Goal: Contribute content: Contribute content

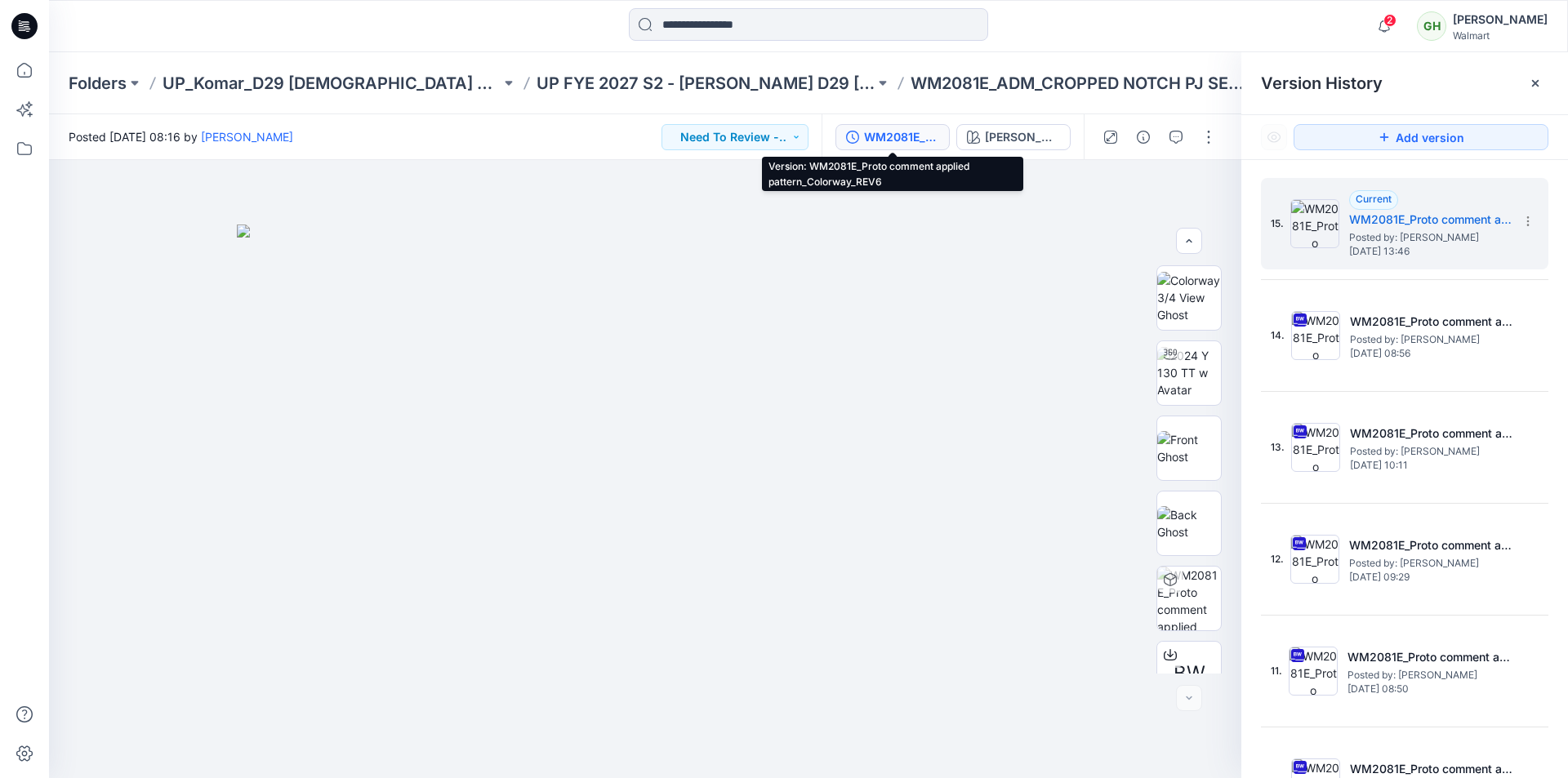
scroll to position [258, 0]
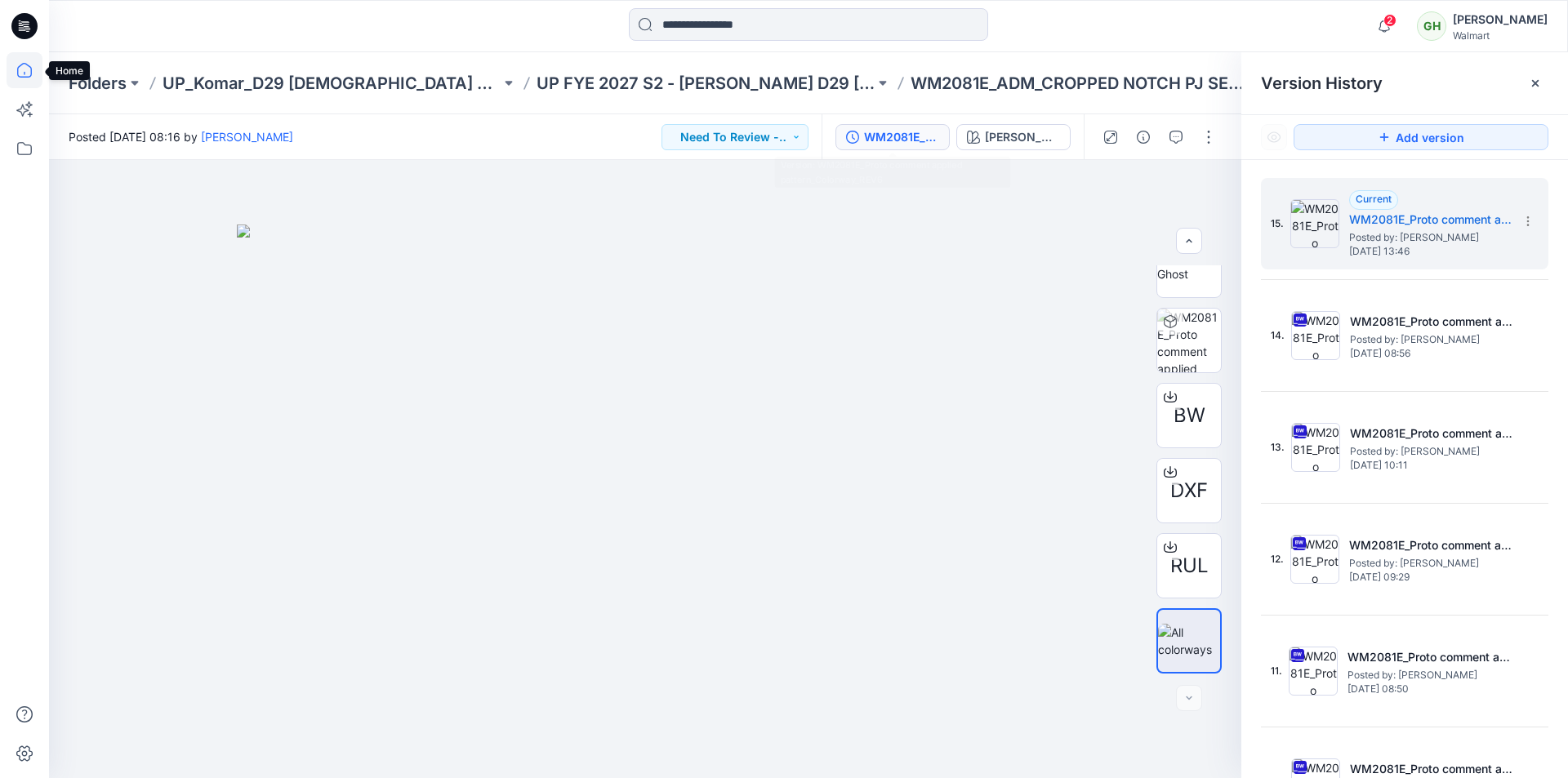
click at [27, 72] on icon at bounding box center [24, 70] width 36 height 36
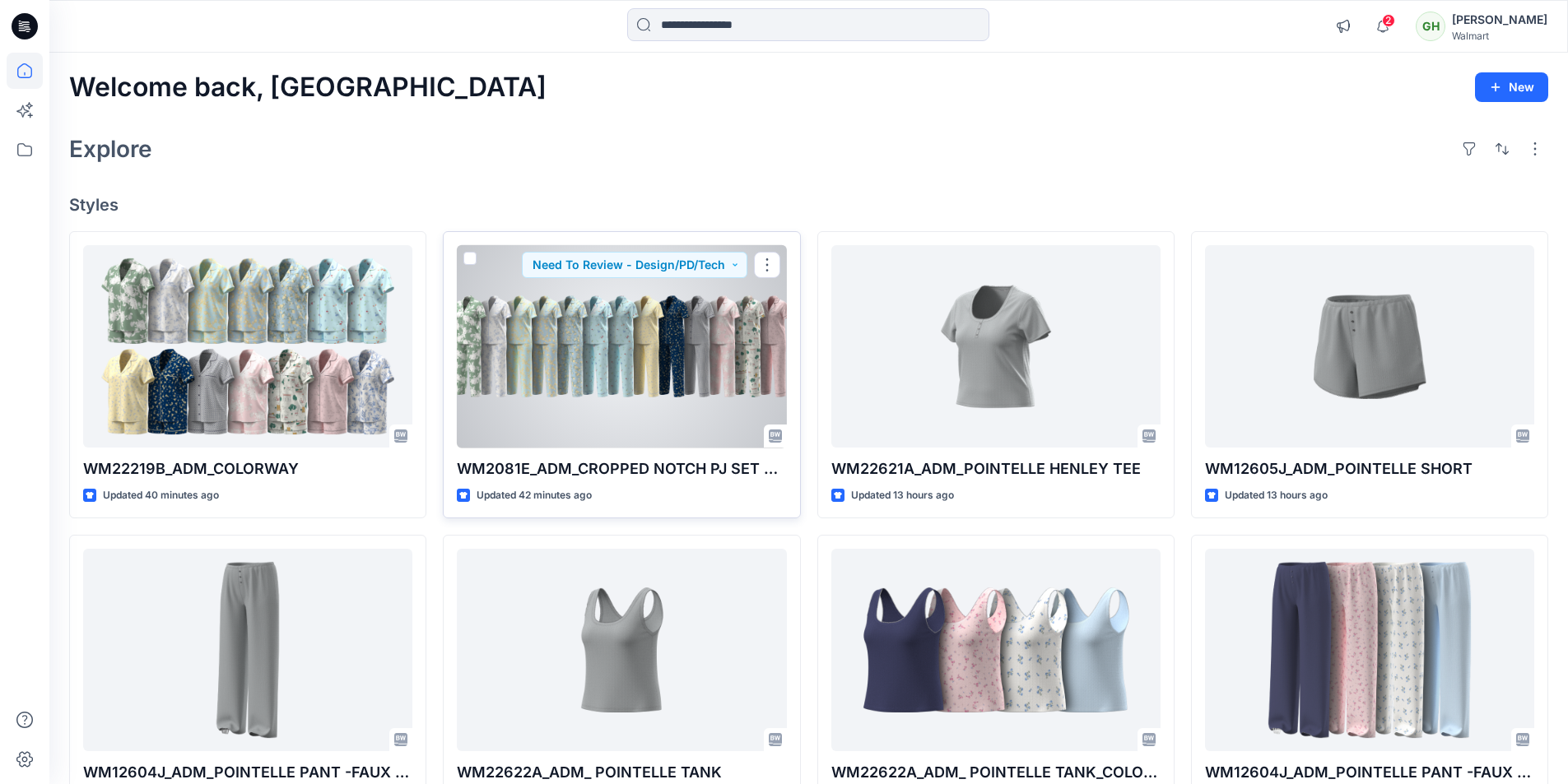
click at [540, 396] on div at bounding box center [622, 346] width 329 height 203
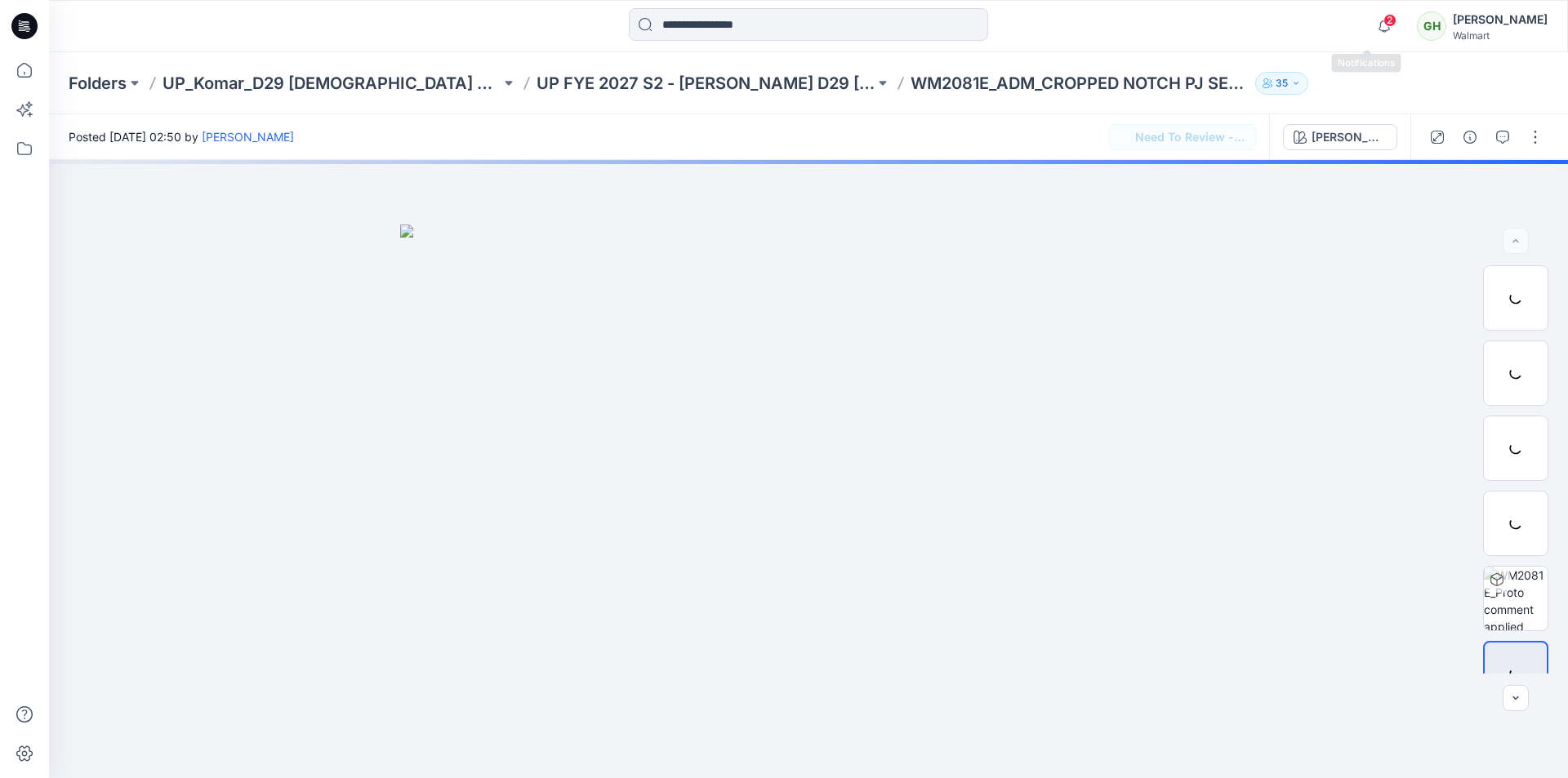
click at [1383, 25] on span "2" at bounding box center [1390, 20] width 13 height 13
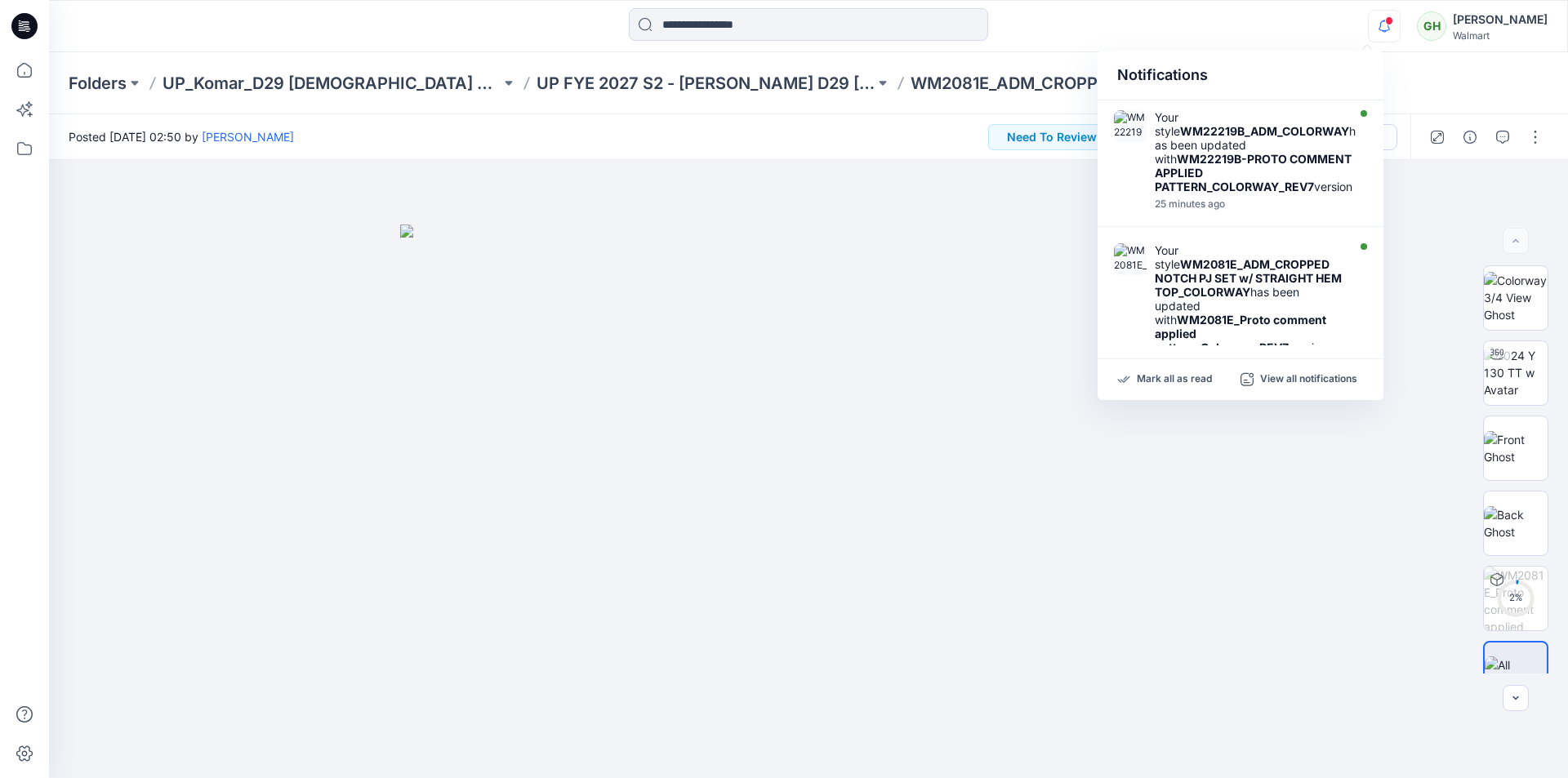
click at [1136, 28] on div at bounding box center [808, 26] width 760 height 36
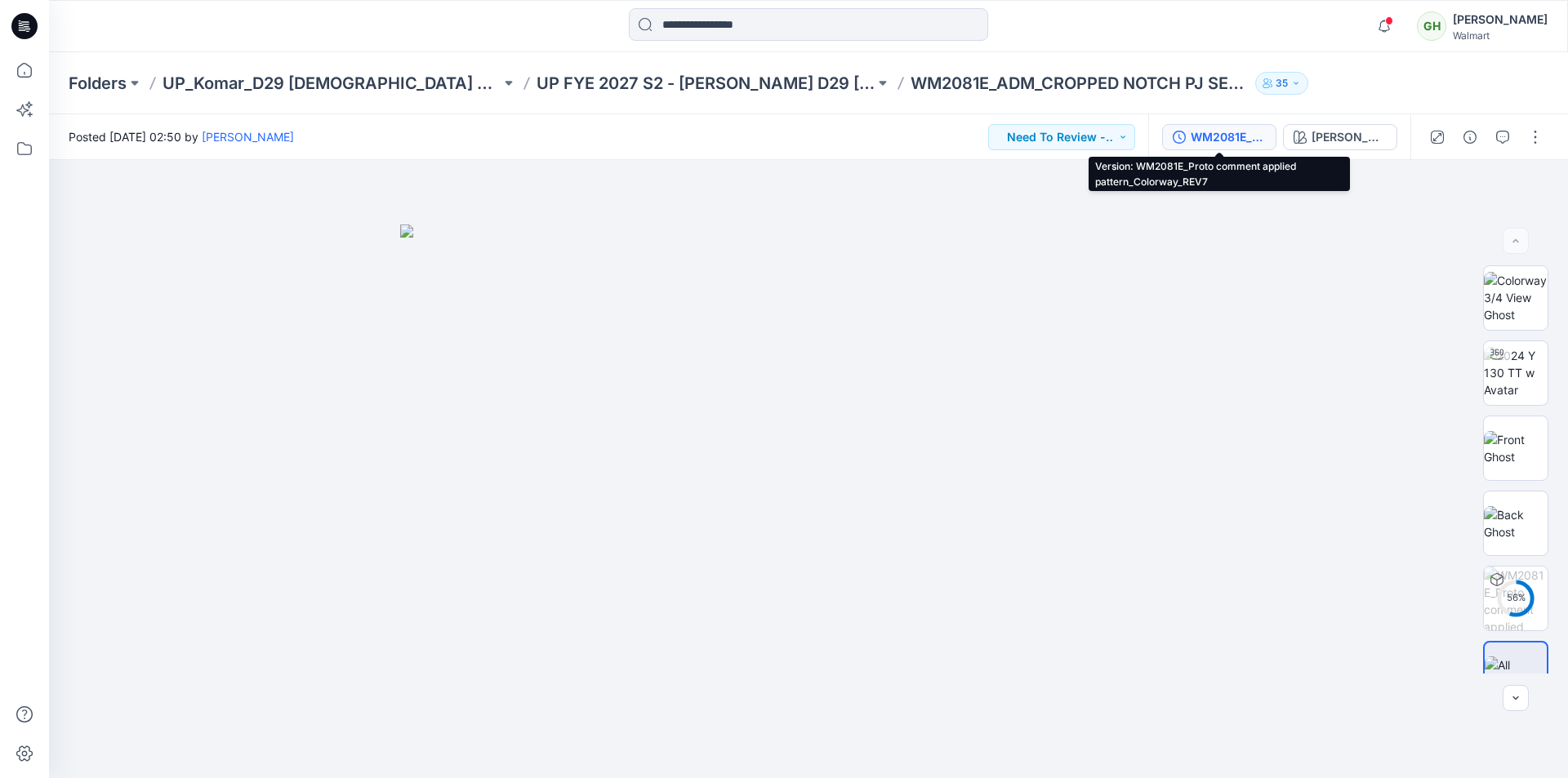
click at [1220, 134] on div "WM2081E_Proto comment applied pattern_Colorway_REV7" at bounding box center [1228, 137] width 75 height 18
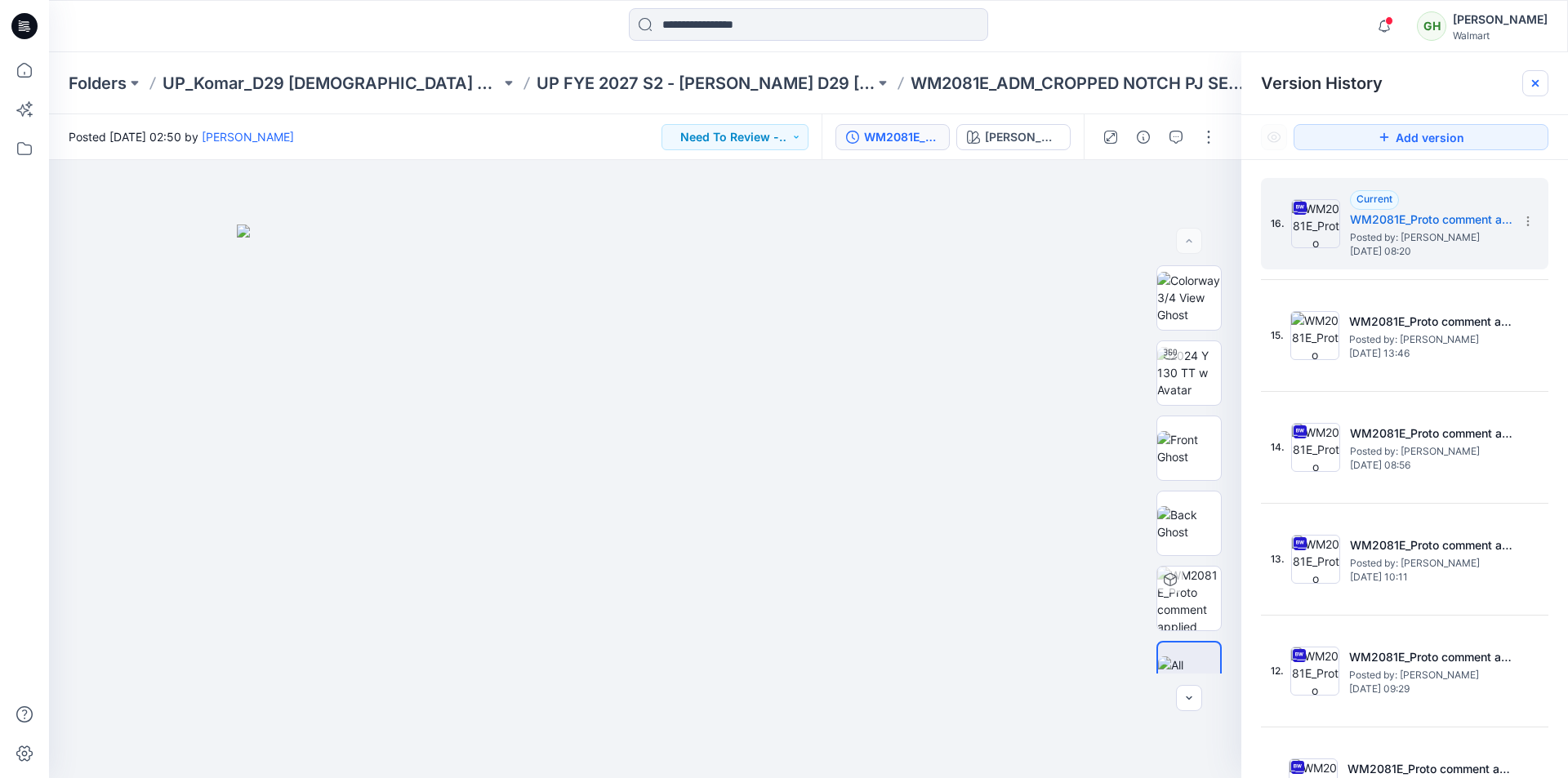
click at [1542, 77] on div at bounding box center [1535, 83] width 27 height 26
click at [1535, 84] on icon at bounding box center [1534, 83] width 6 height 6
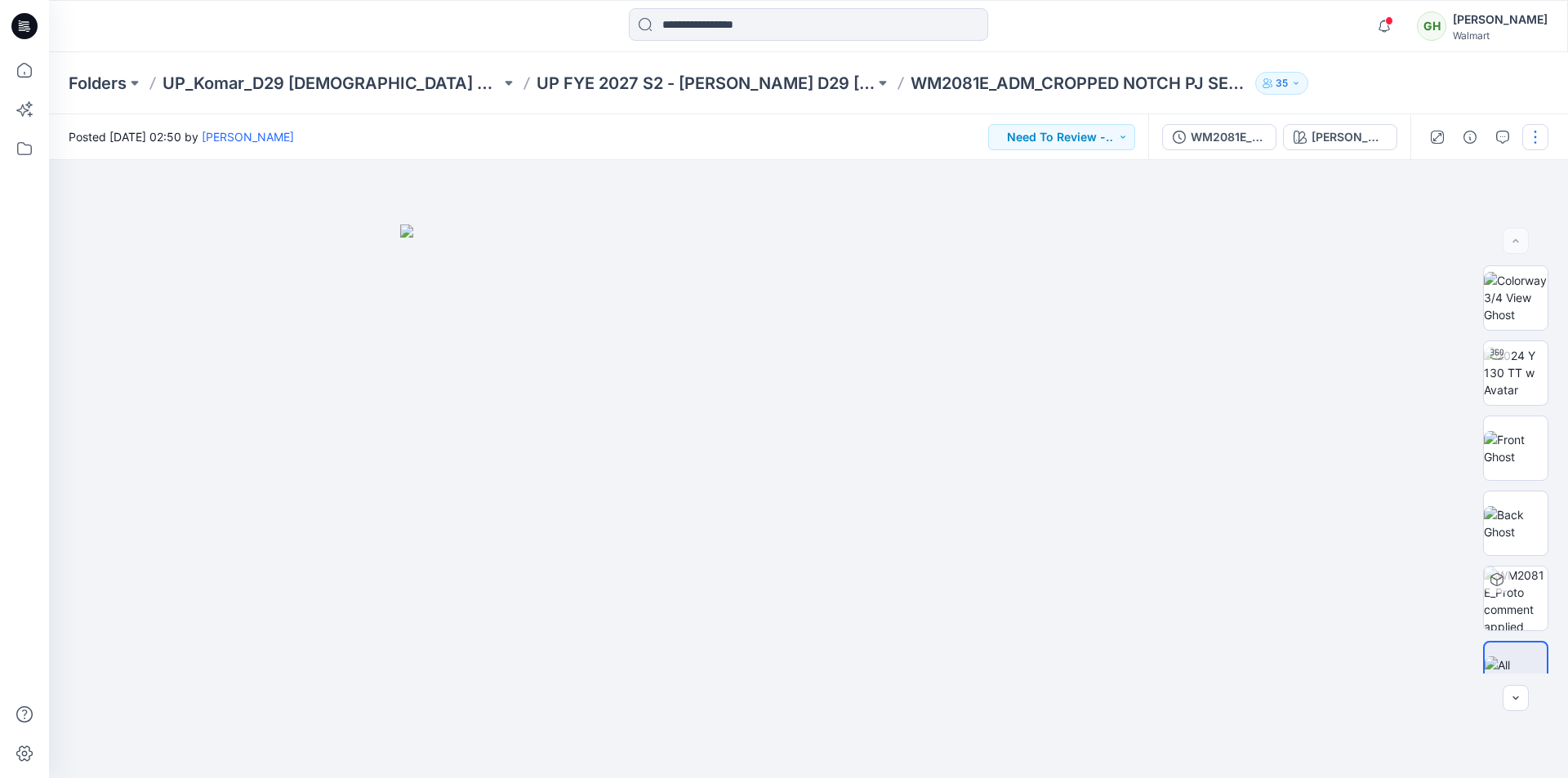
click at [1534, 132] on button "button" at bounding box center [1535, 137] width 27 height 26
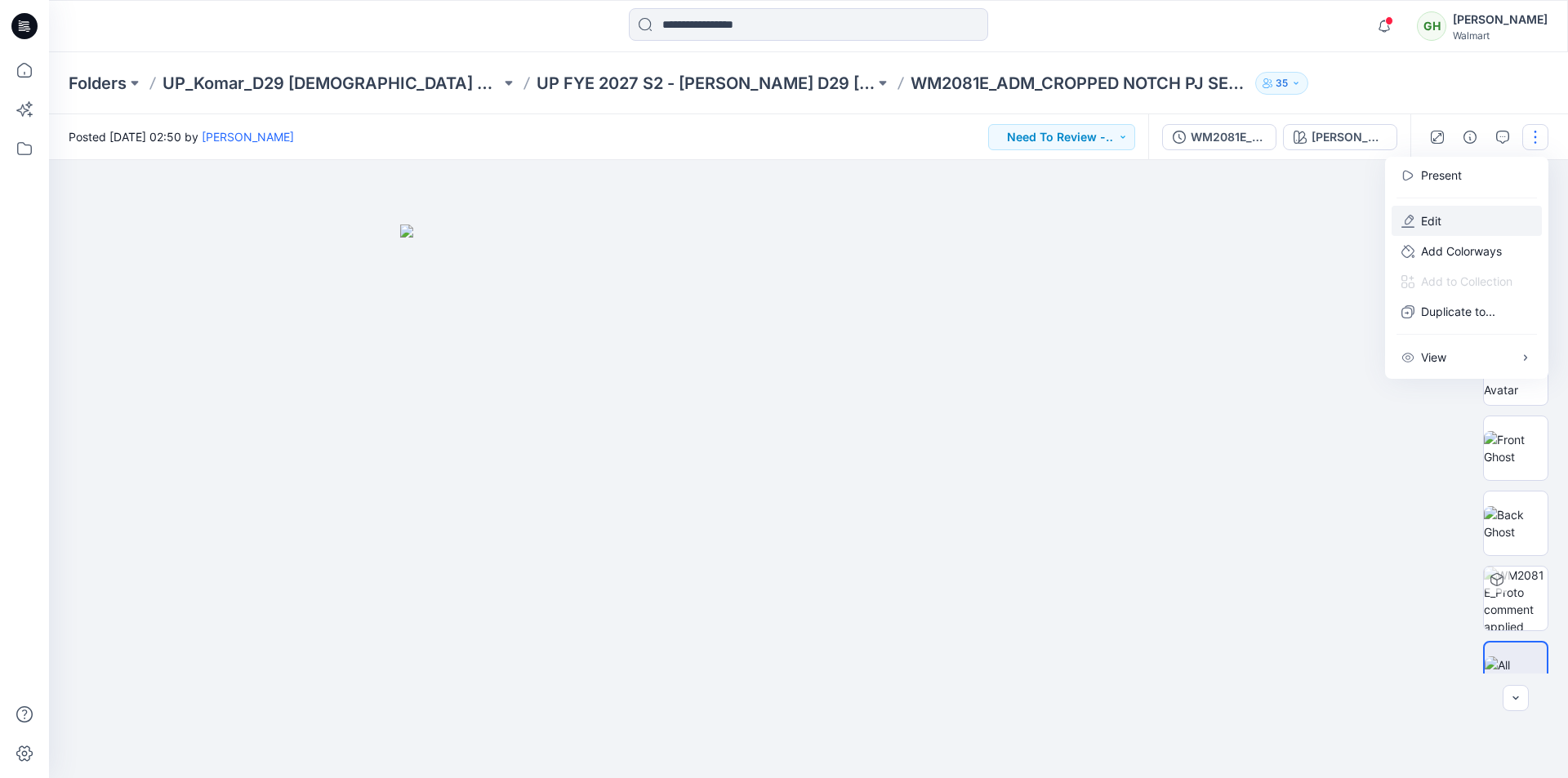
click at [1431, 226] on p "Edit" at bounding box center [1430, 220] width 20 height 17
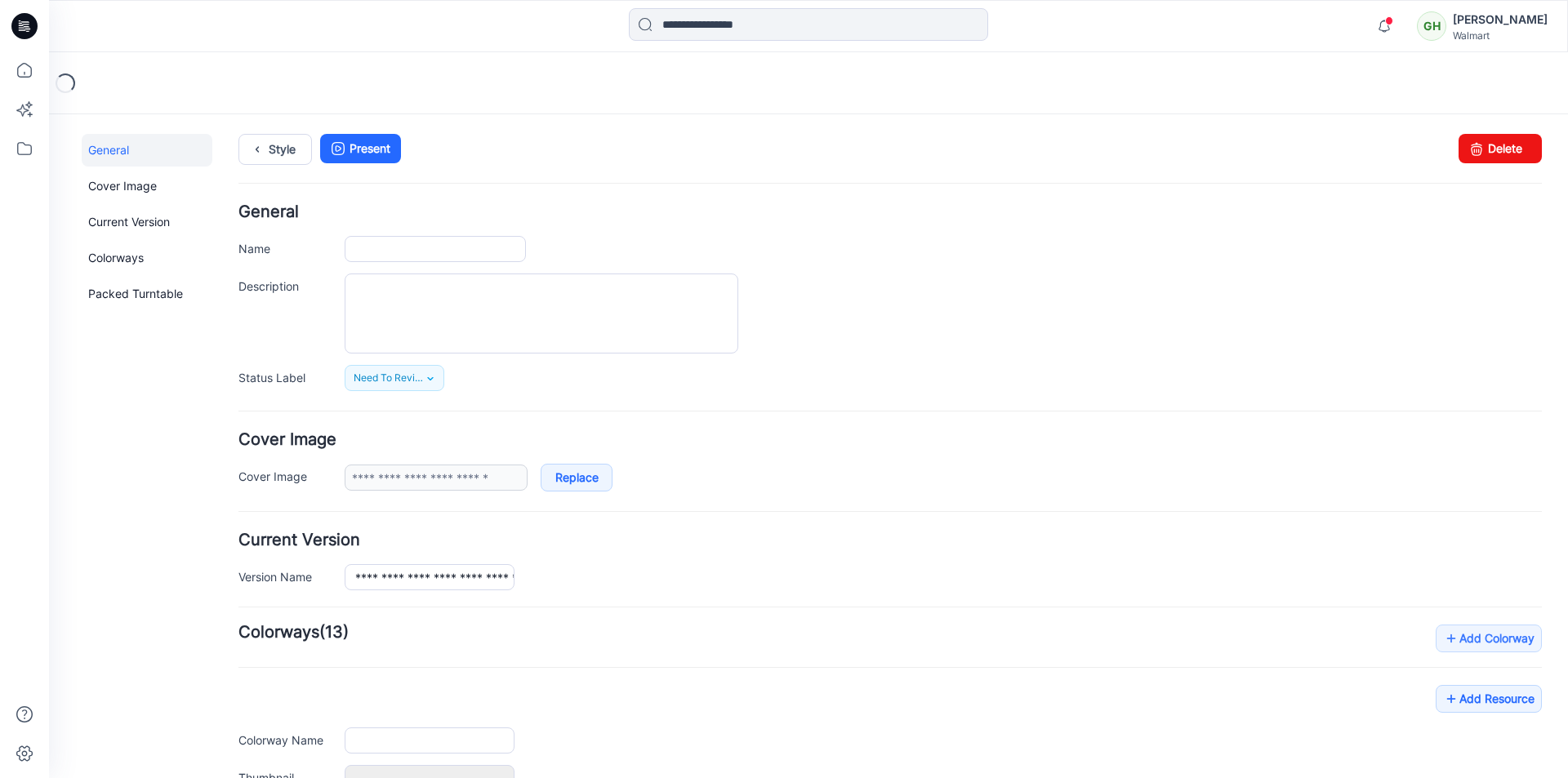
type input "**********"
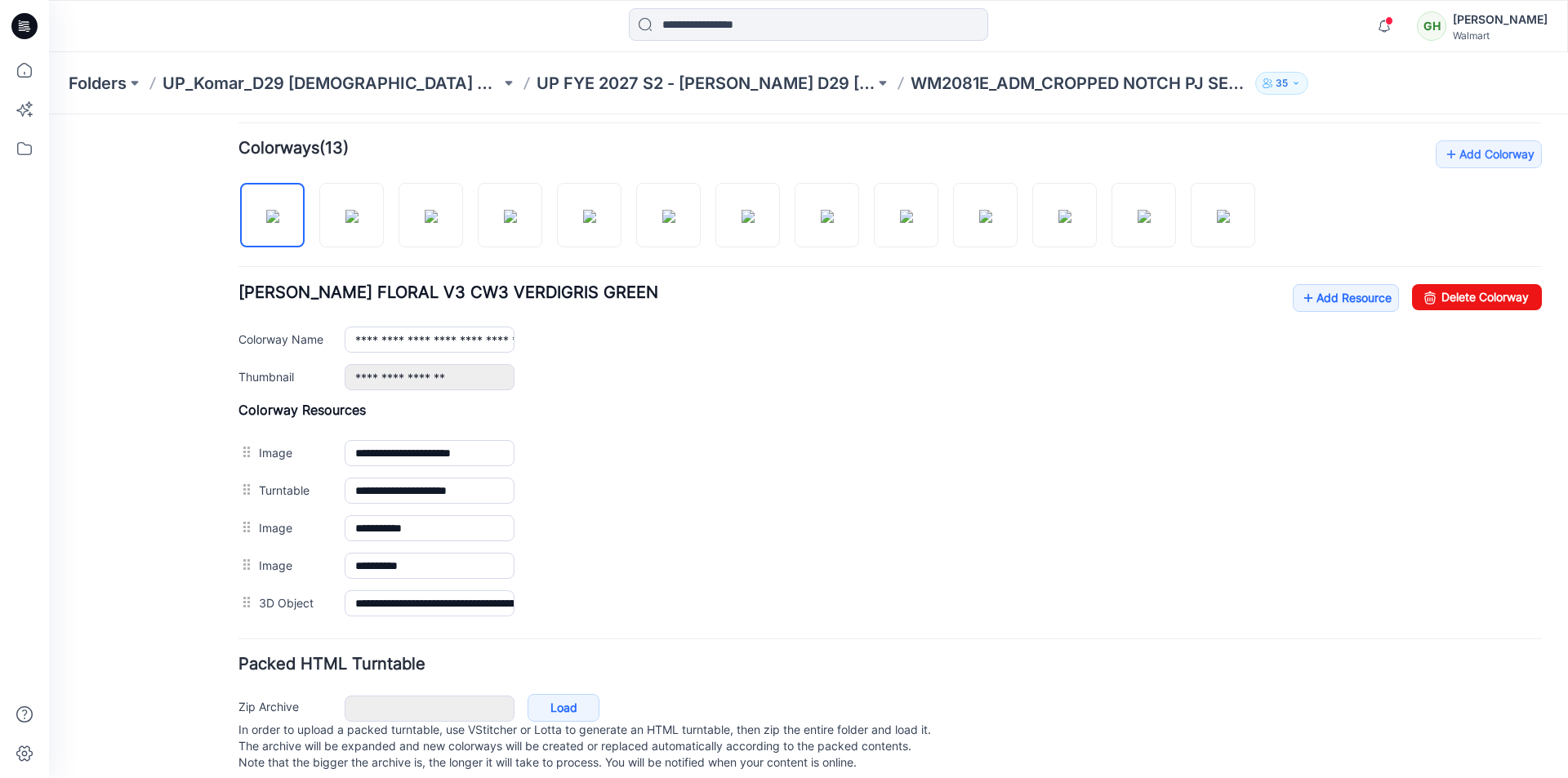
scroll to position [515, 0]
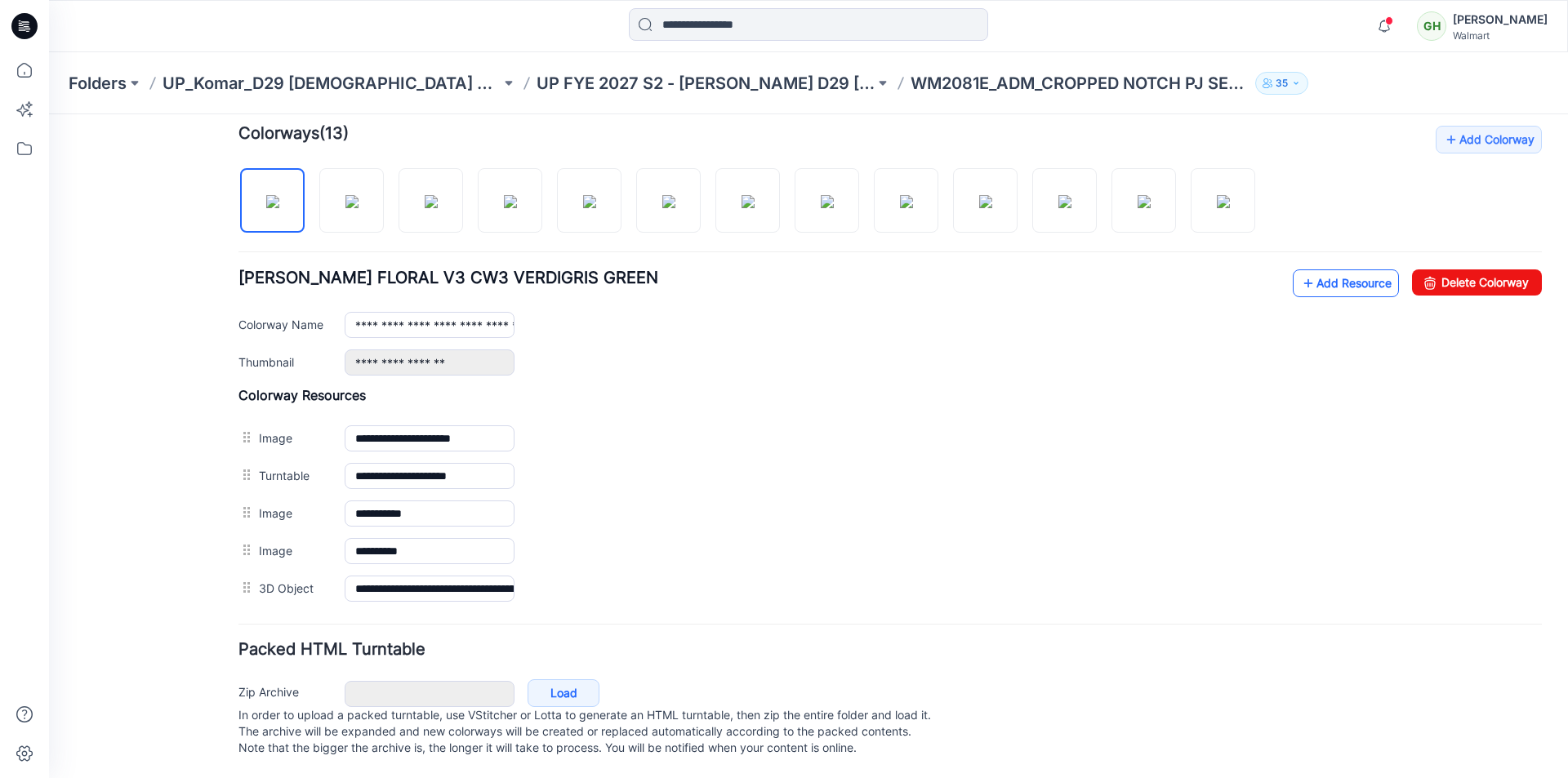
click at [1323, 275] on link "Add Resource" at bounding box center [1345, 283] width 106 height 27
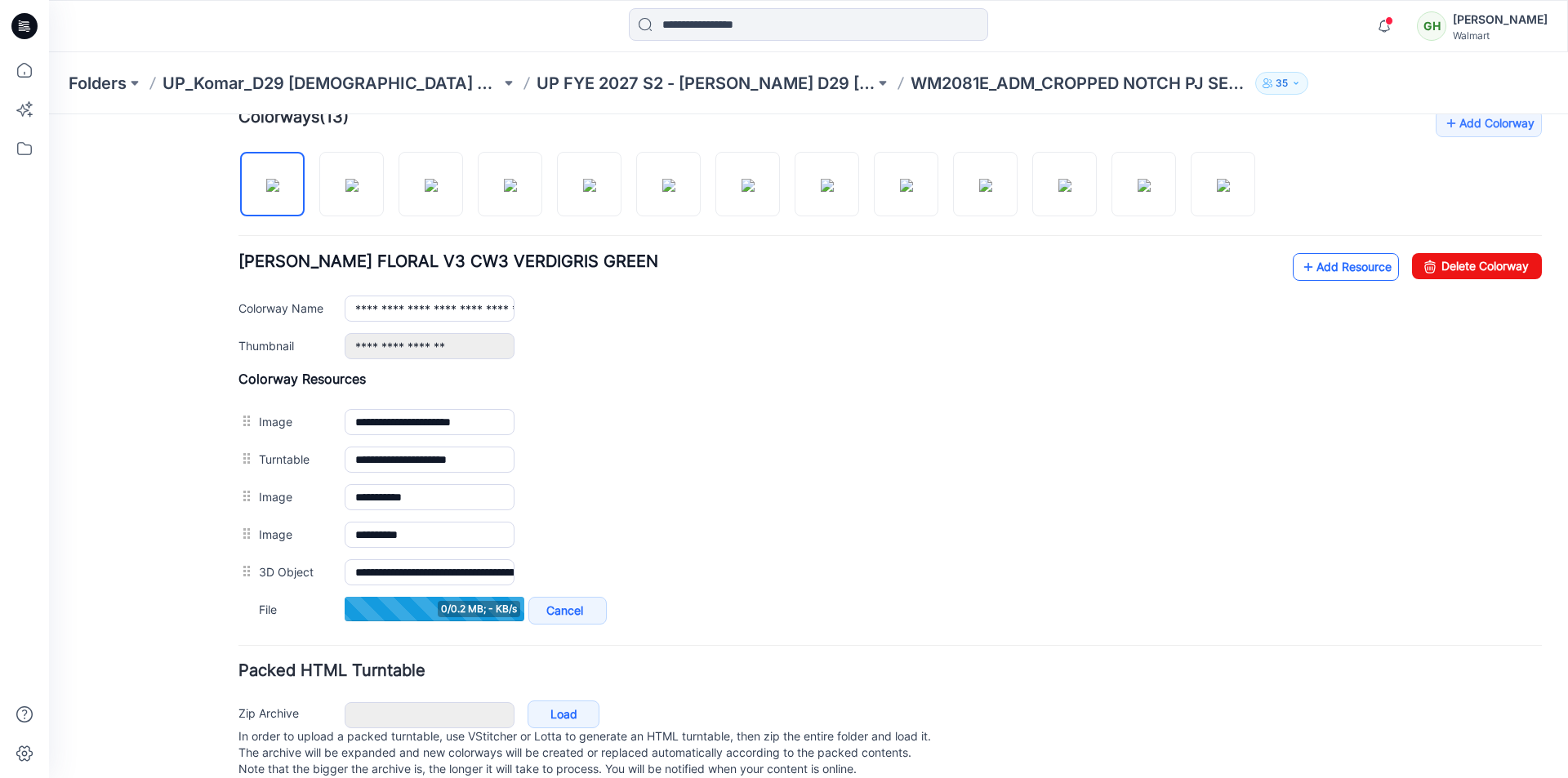
click at [1320, 267] on link "Add Resource" at bounding box center [1345, 267] width 106 height 27
click at [1306, 269] on link "Add Resource" at bounding box center [1345, 267] width 106 height 27
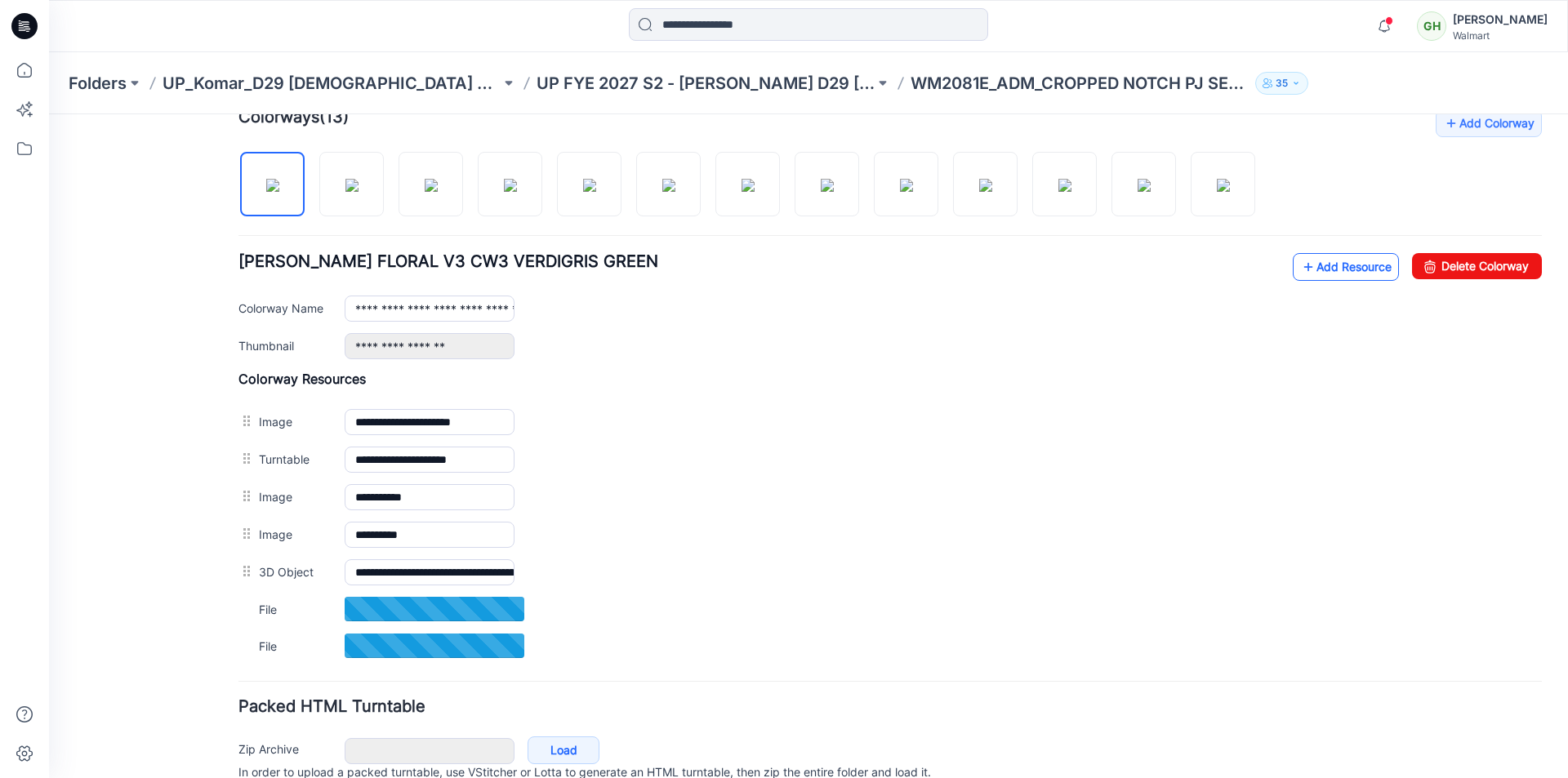
click at [1306, 270] on link "Add Resource" at bounding box center [1345, 267] width 106 height 27
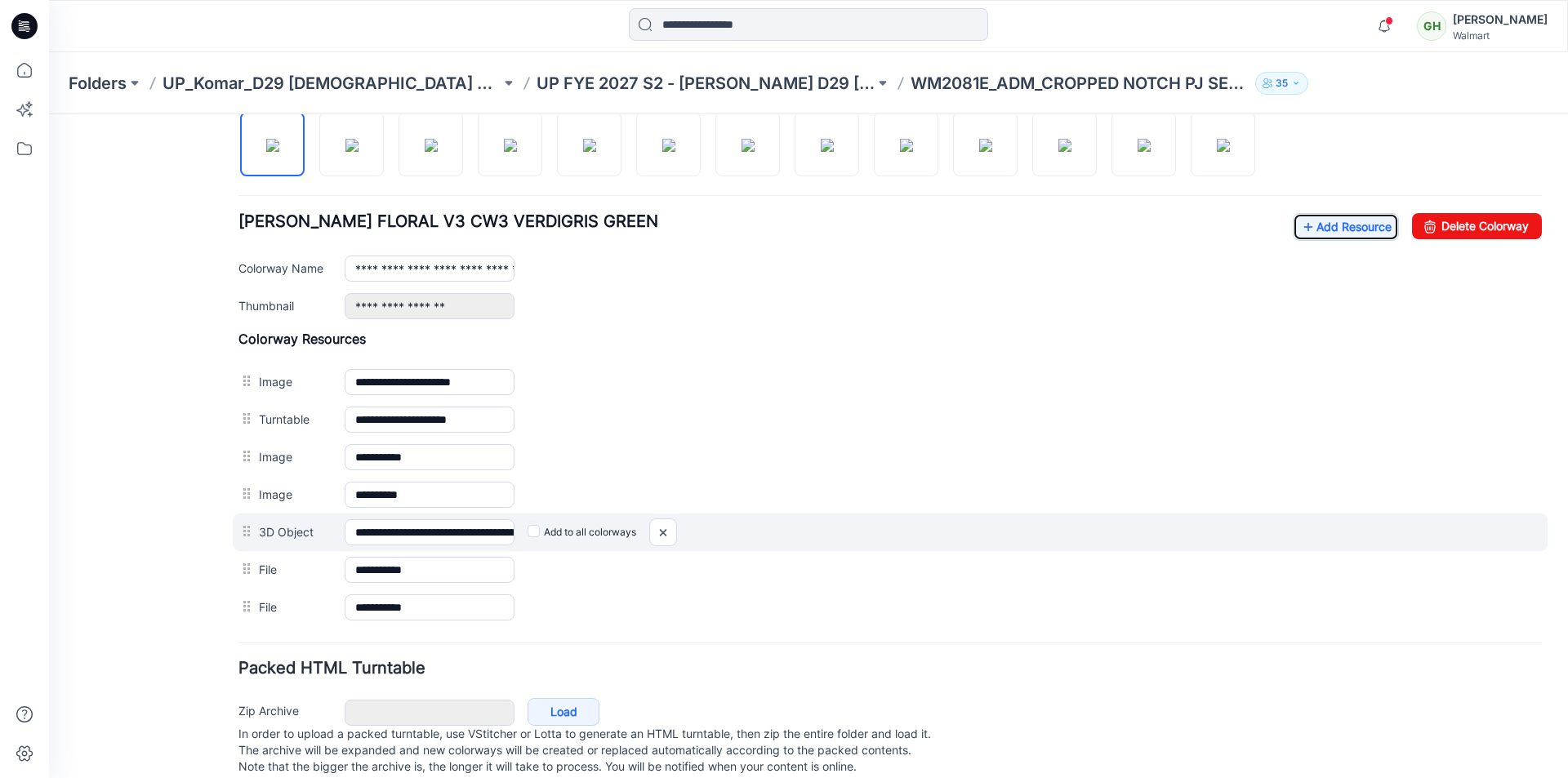
scroll to position [590, 0]
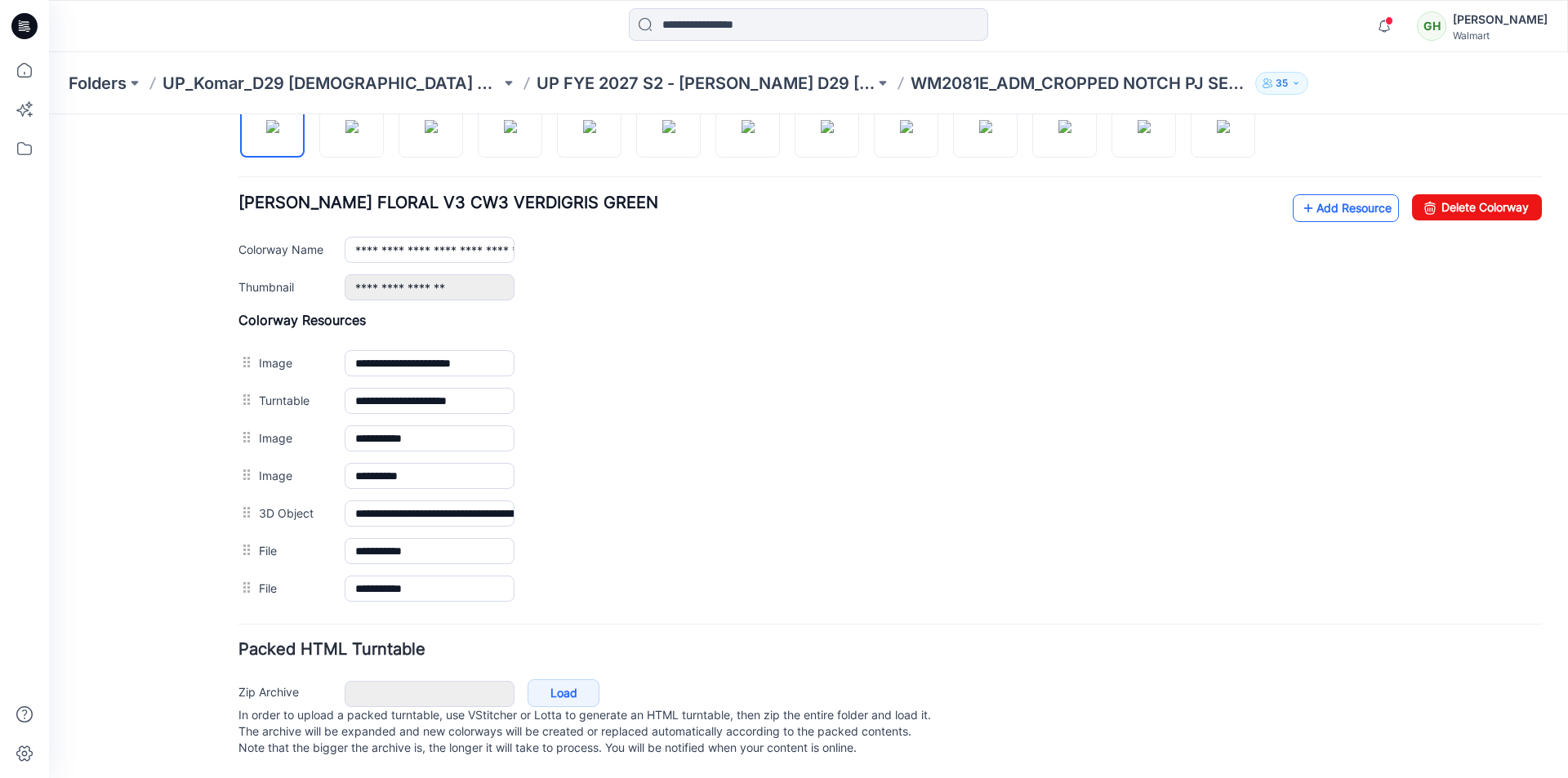
click at [1337, 194] on link "Add Resource" at bounding box center [1345, 208] width 106 height 27
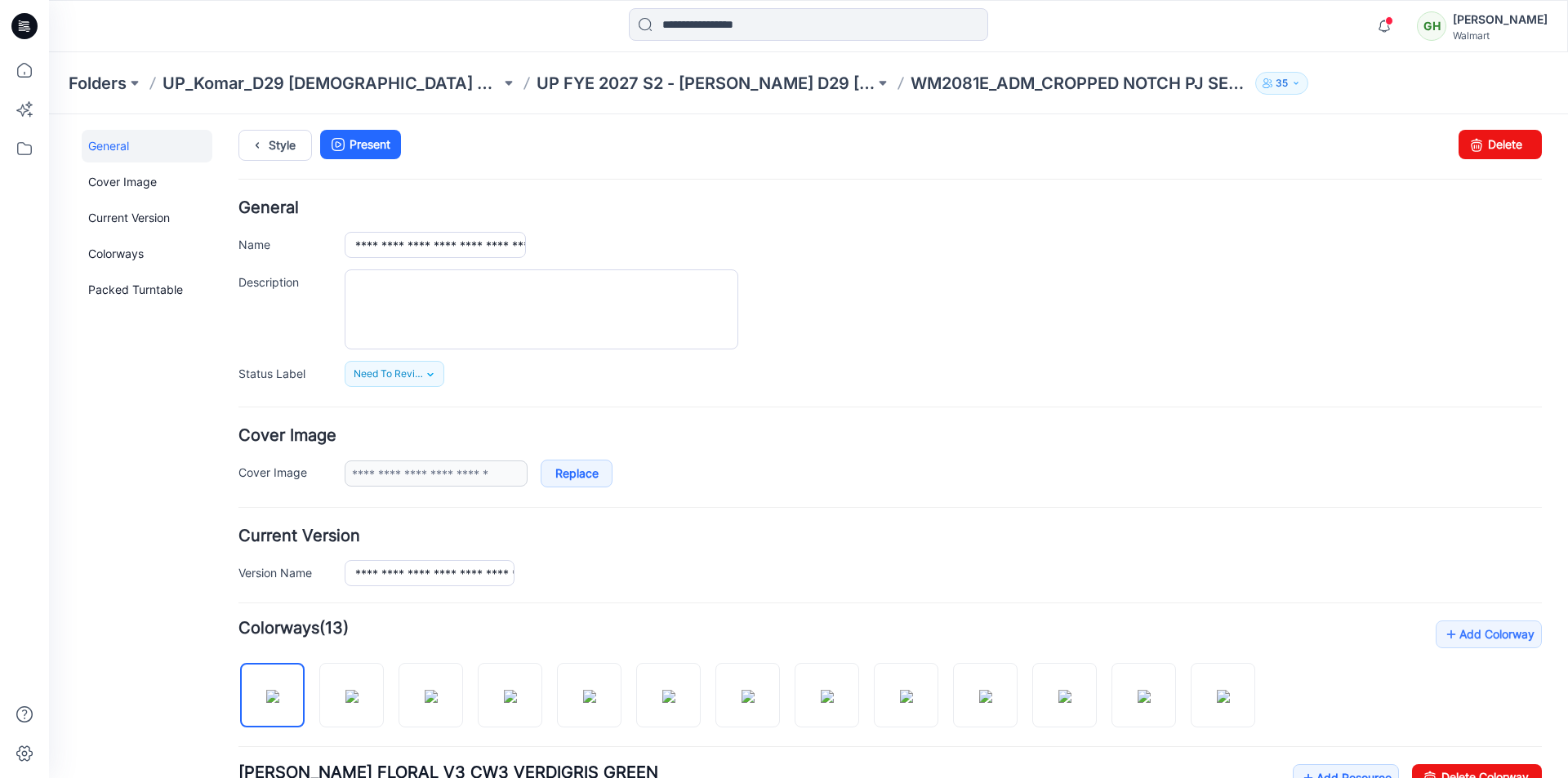
scroll to position [0, 0]
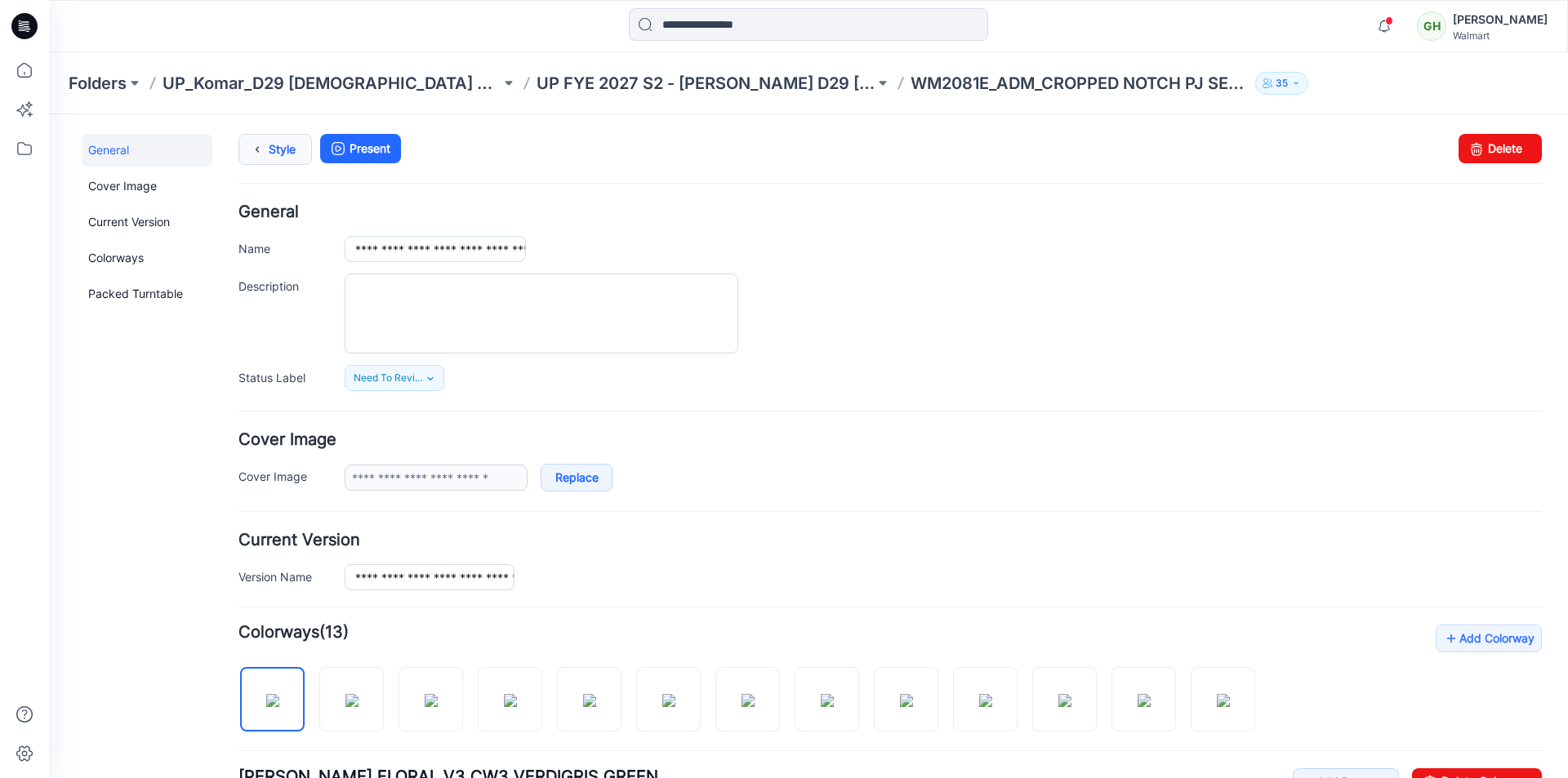
click at [271, 151] on link "Style" at bounding box center [275, 149] width 73 height 31
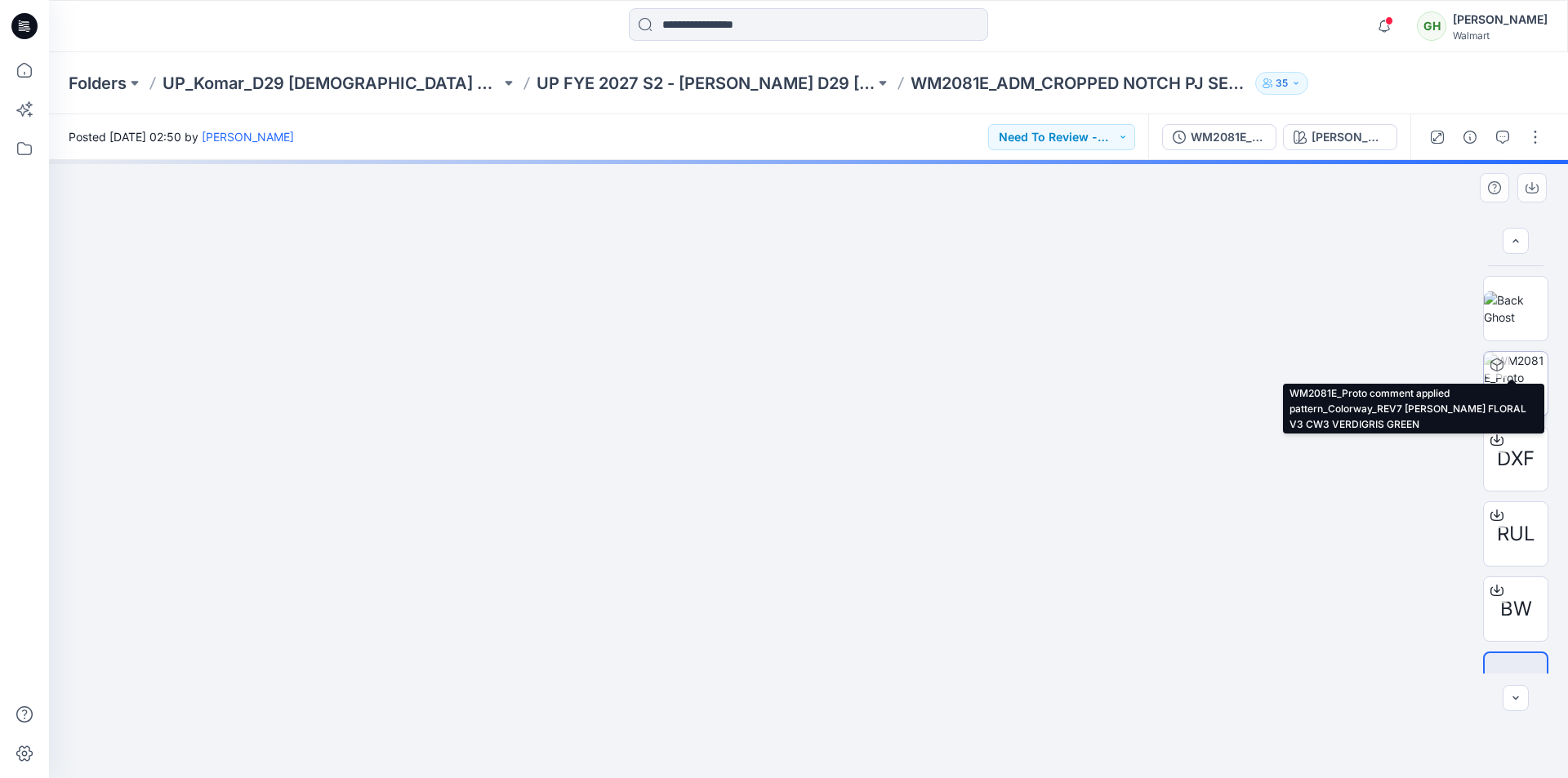
scroll to position [258, 0]
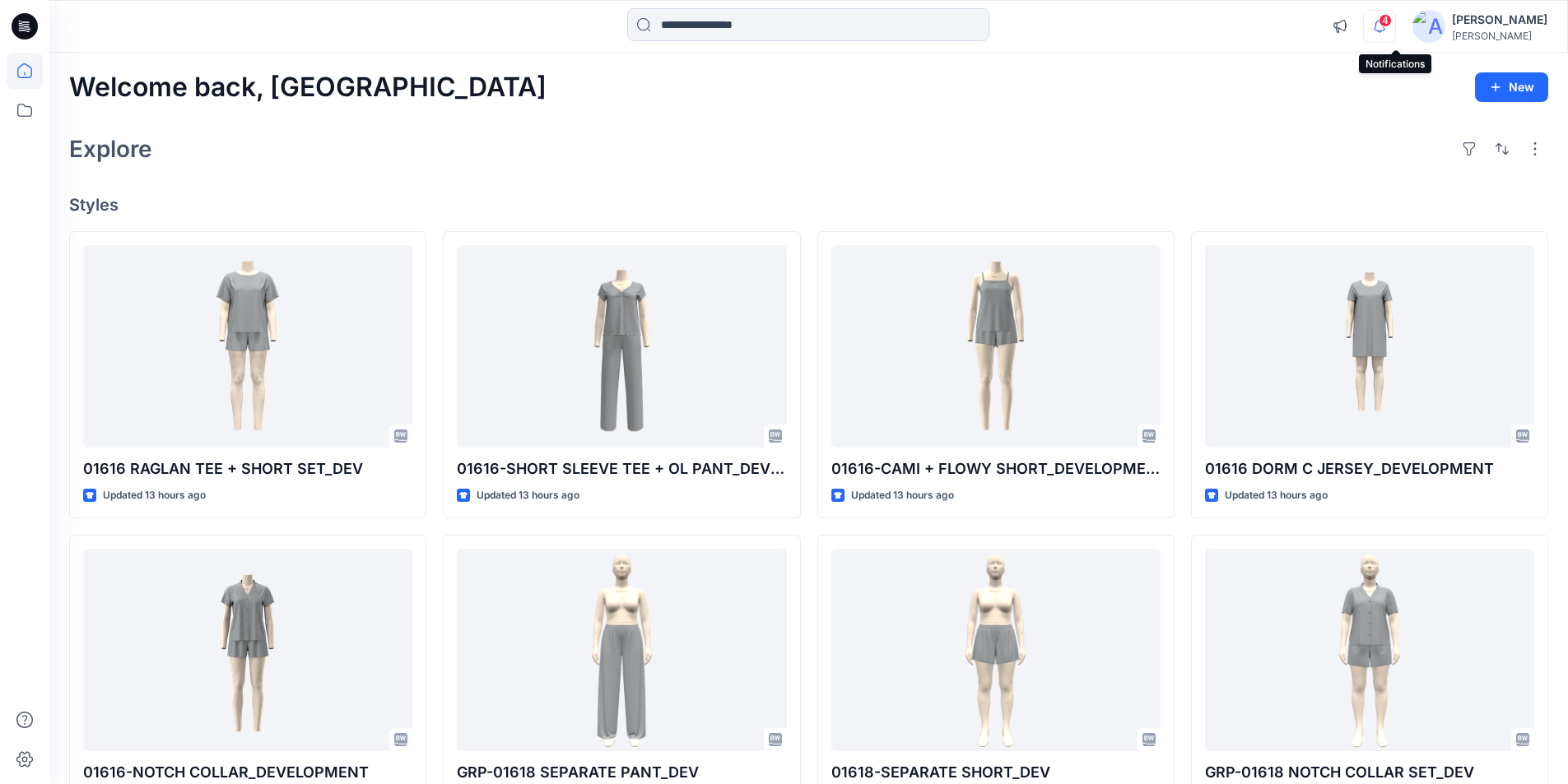
click at [1389, 22] on icon "button" at bounding box center [1378, 26] width 31 height 33
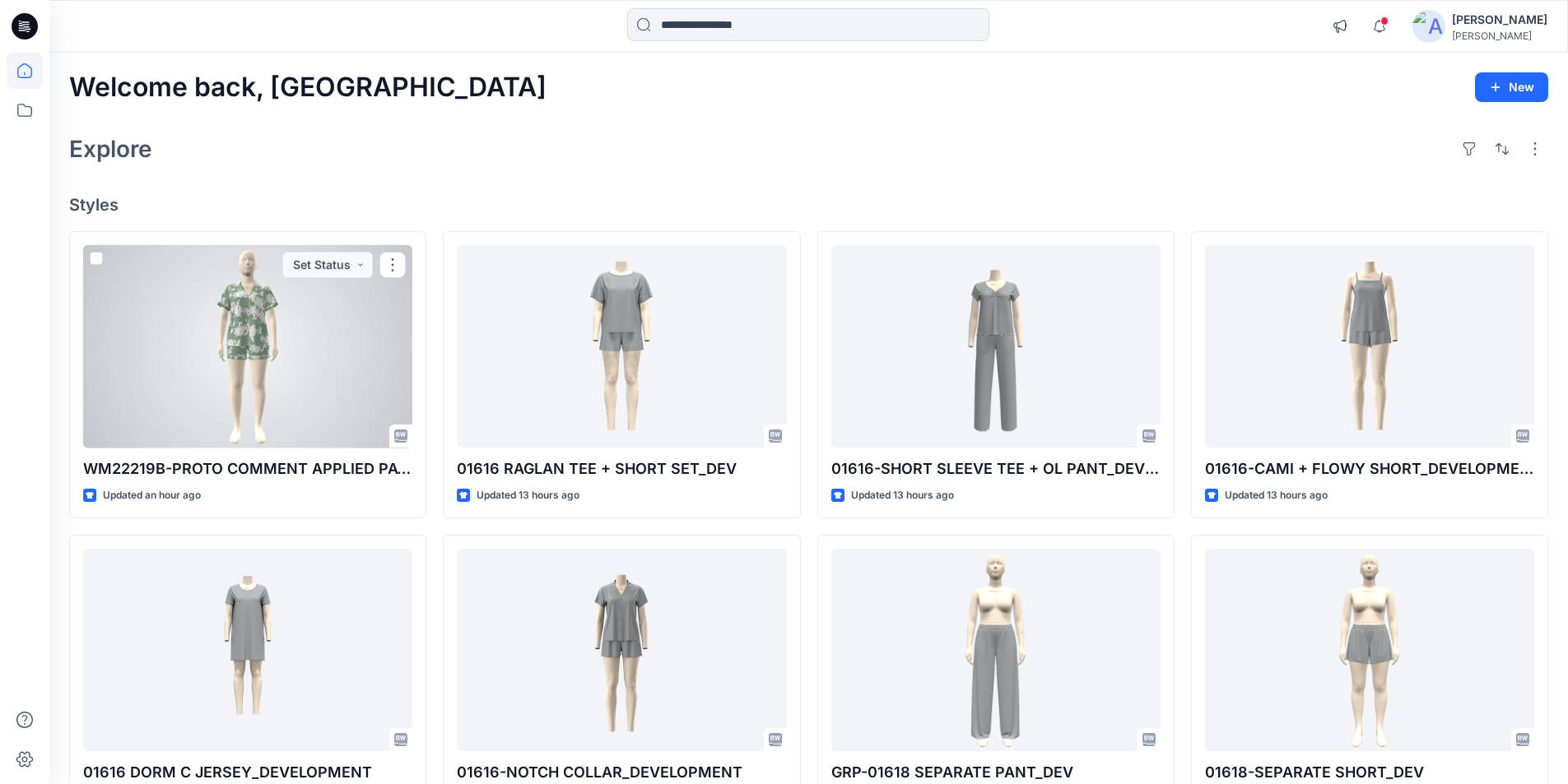
click at [280, 398] on div at bounding box center [248, 346] width 329 height 203
